Goal: Find specific page/section: Find specific page/section

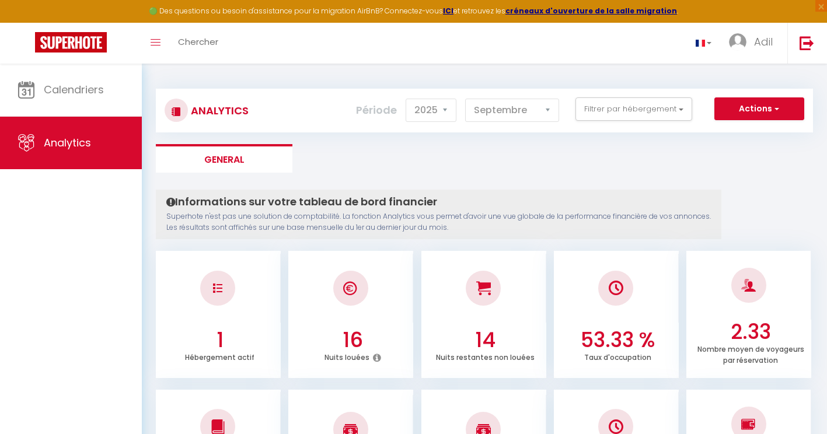
select select "2025"
select select "9"
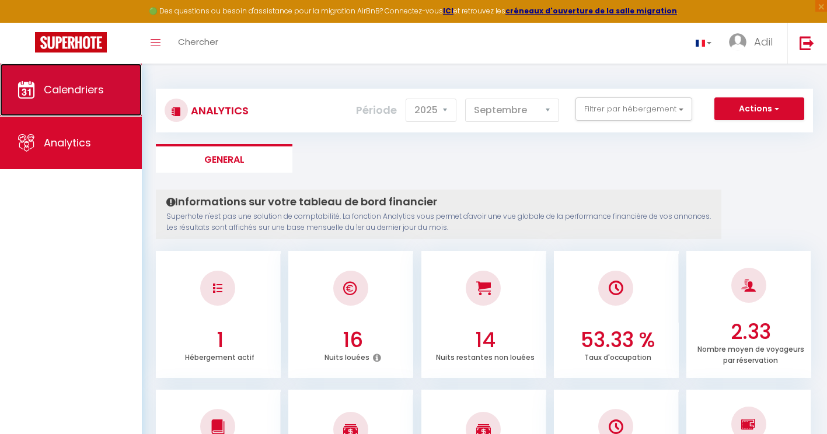
click at [55, 106] on link "Calendriers" at bounding box center [71, 90] width 142 height 53
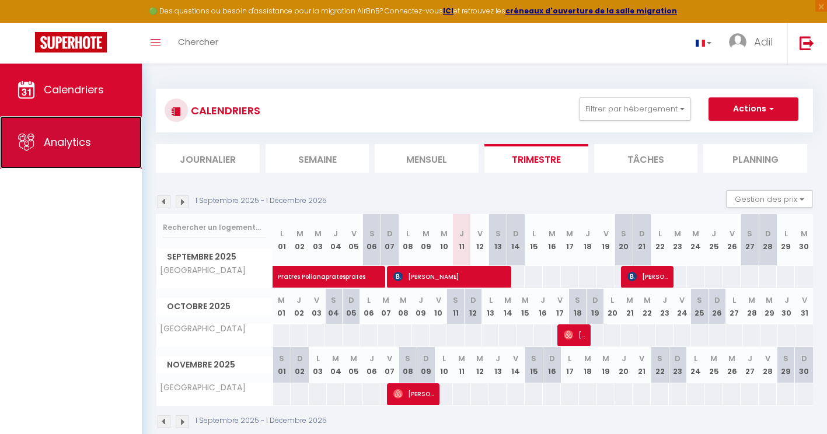
click at [62, 145] on span "Analytics" at bounding box center [67, 142] width 47 height 15
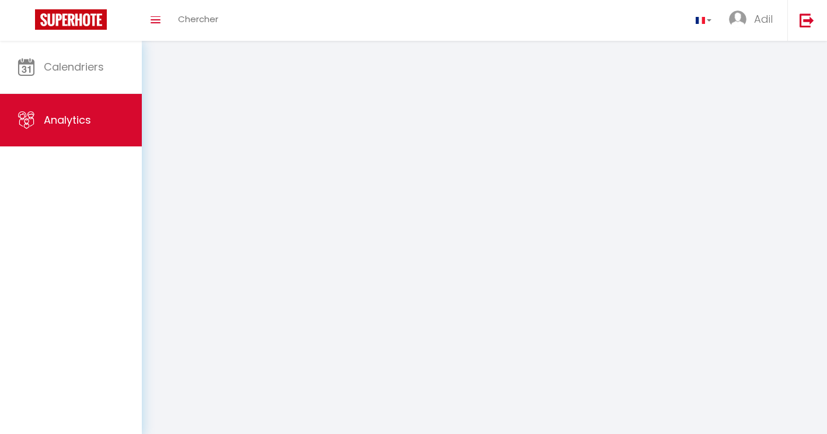
select select "2025"
select select "9"
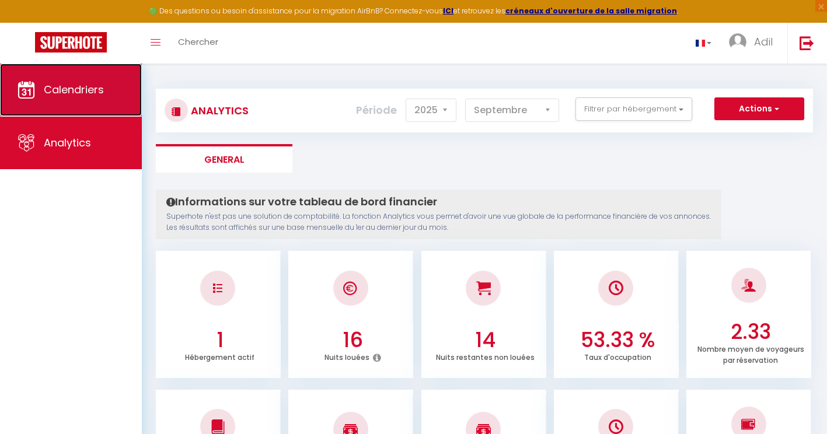
click at [64, 103] on link "Calendriers" at bounding box center [71, 90] width 142 height 53
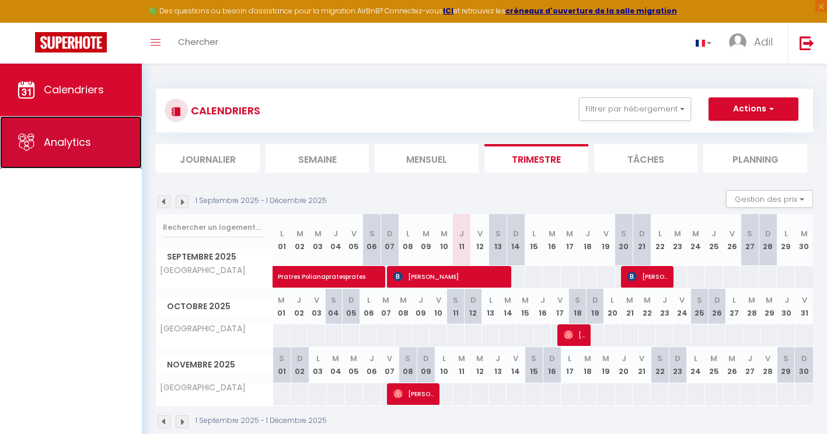
click at [76, 141] on span "Analytics" at bounding box center [67, 142] width 47 height 15
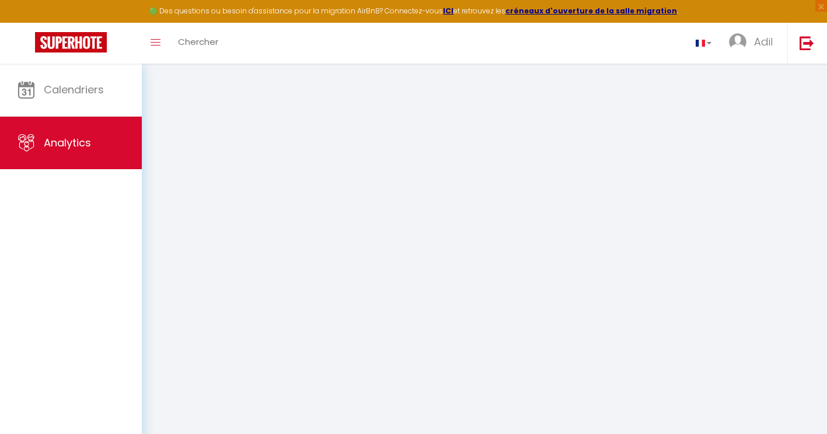
select select "2025"
select select "9"
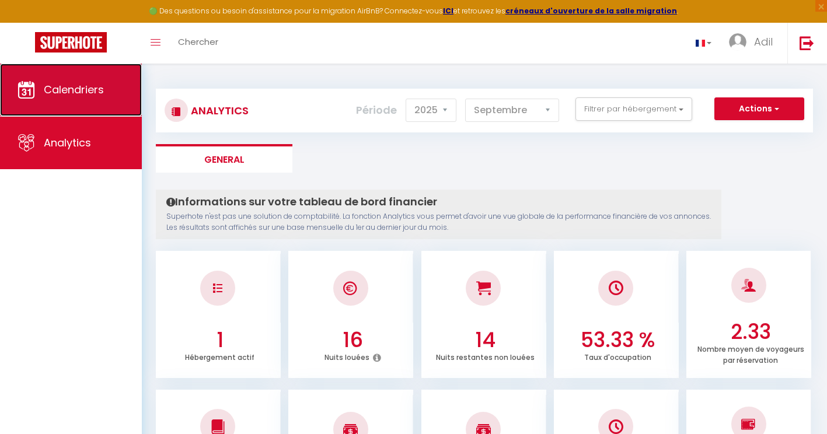
click at [101, 103] on link "Calendriers" at bounding box center [71, 90] width 142 height 53
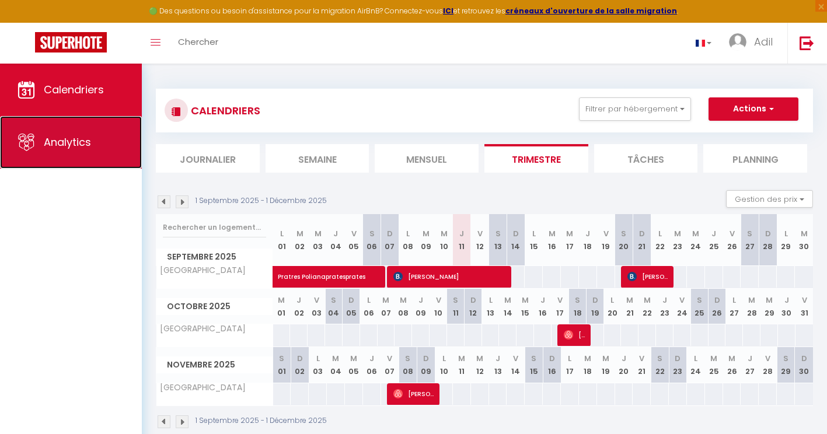
click at [51, 145] on span "Analytics" at bounding box center [67, 142] width 47 height 15
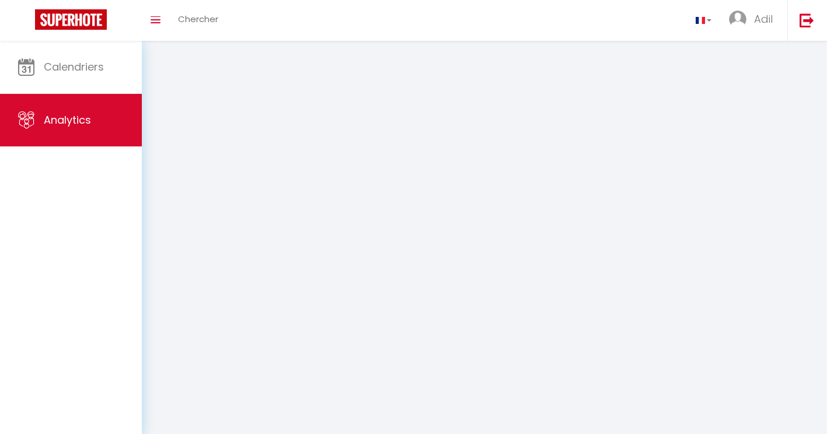
select select "2025"
select select "9"
